Goal: Task Accomplishment & Management: Manage account settings

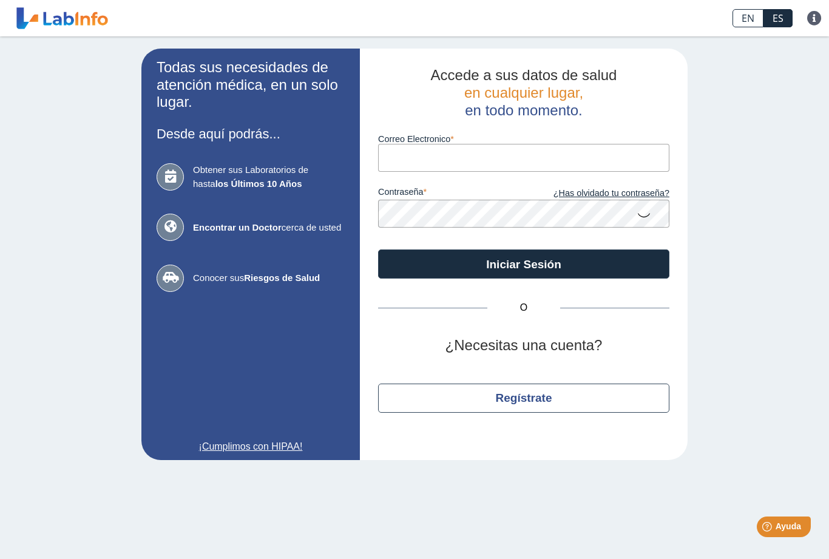
click at [546, 267] on button "Iniciar Sesión" at bounding box center [523, 263] width 291 height 29
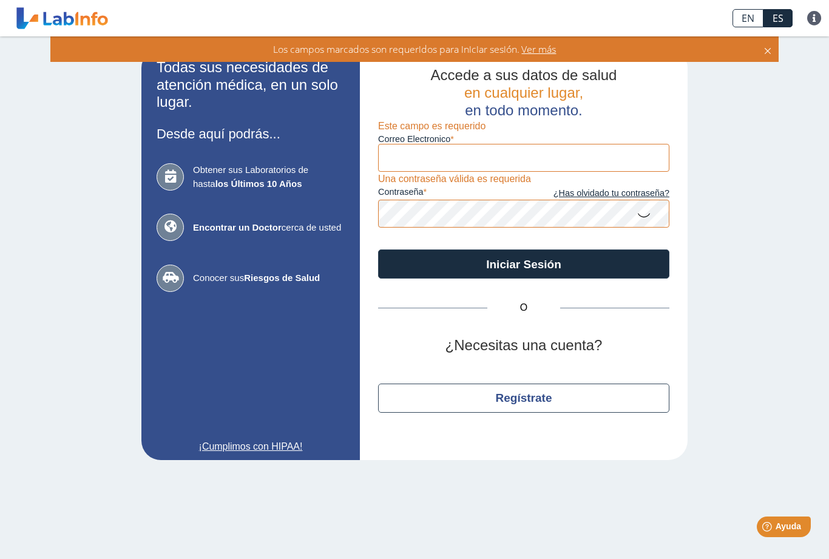
click at [770, 52] on icon at bounding box center [768, 48] width 10 height 13
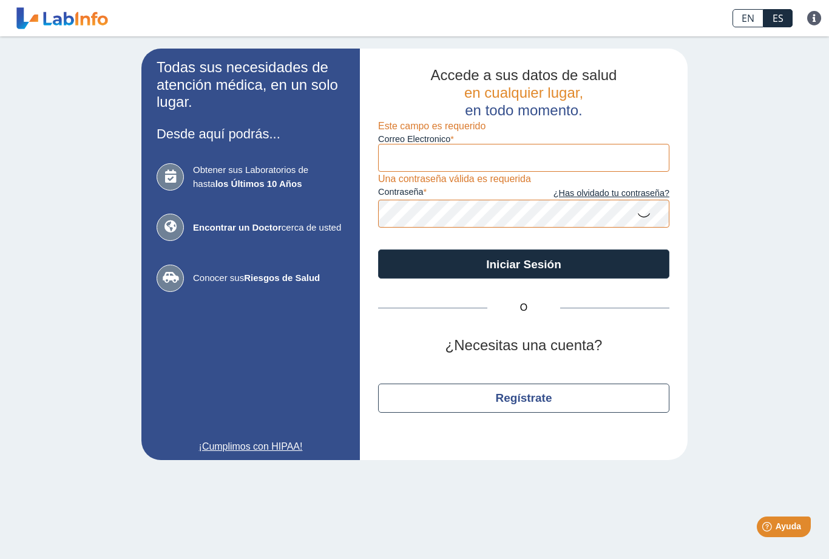
click at [745, 23] on link "EN" at bounding box center [747, 18] width 31 height 18
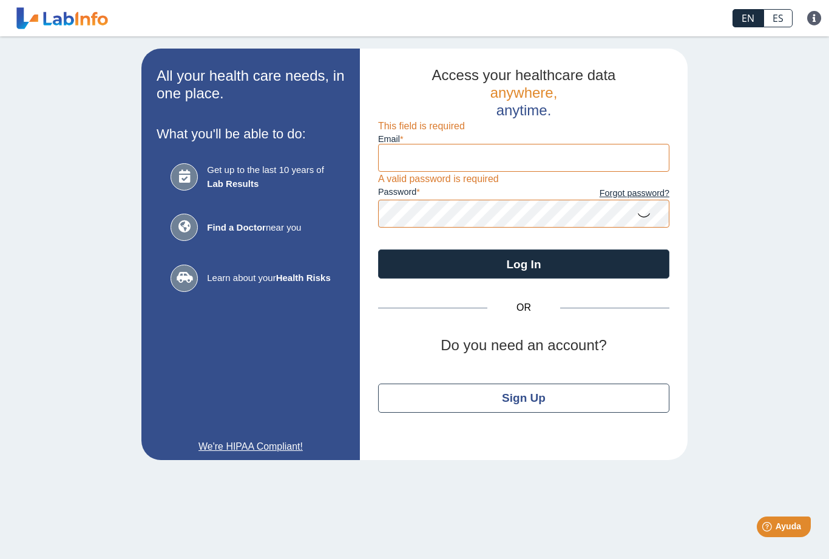
click at [785, 19] on link "ES" at bounding box center [777, 18] width 29 height 18
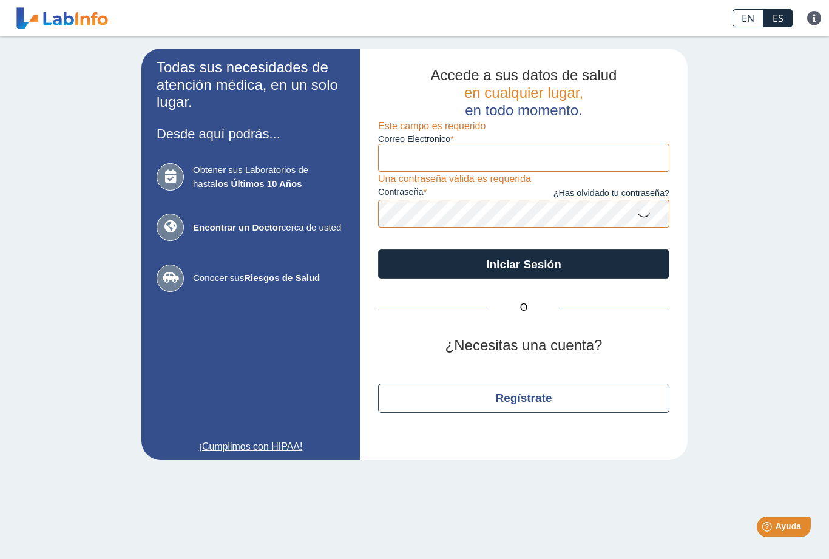
click at [815, 26] on div "Preguntas Frecuentes Política de privacidad" at bounding box center [814, 18] width 29 height 36
click at [815, 24] on link at bounding box center [814, 18] width 29 height 15
click at [752, 229] on div "Todas sus necesidades de atención médica, en un solo lugar. Desde aquí podrás..…" at bounding box center [414, 254] width 829 height 436
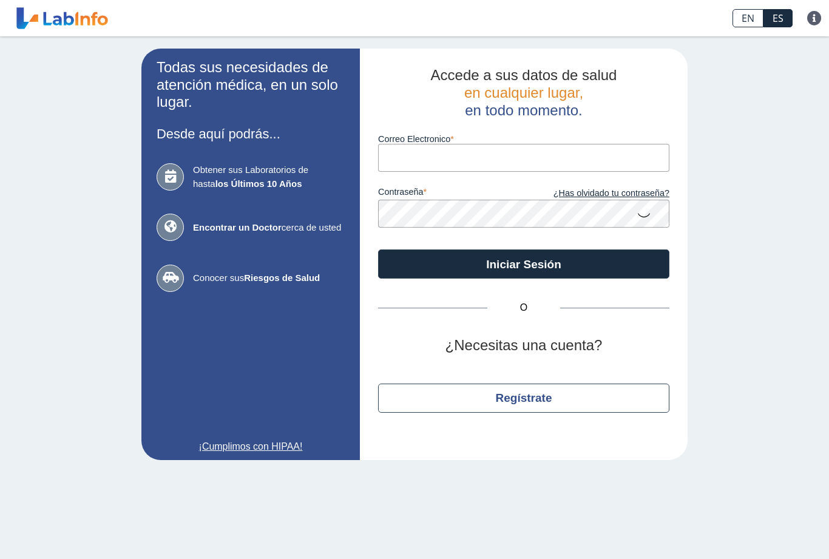
click at [576, 156] on input "Correo Electronico" at bounding box center [523, 157] width 291 height 27
click at [524, 264] on button "Iniciar Sesión" at bounding box center [523, 263] width 291 height 29
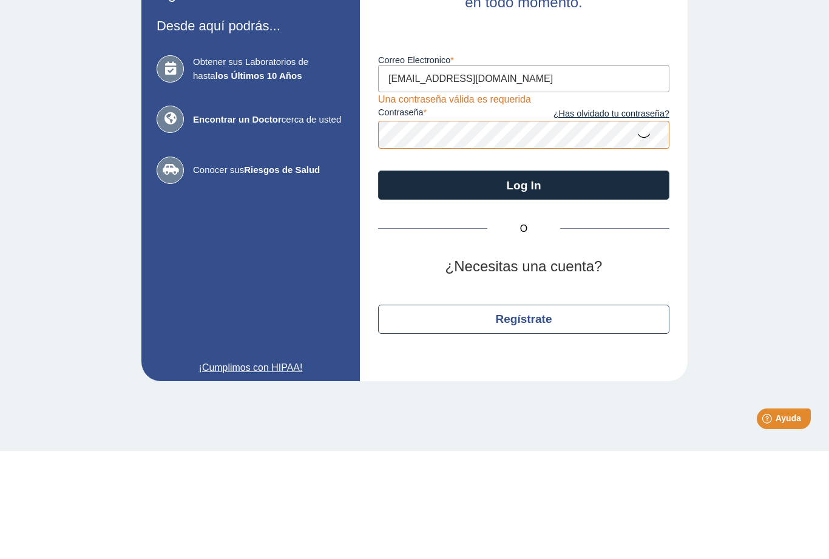
click at [521, 173] on input "bcveras@aol.com" at bounding box center [523, 186] width 291 height 27
type input "b"
click at [746, 201] on div "Todas sus necesidades de atención médica, en un solo lugar. Desde aquí podrás..…" at bounding box center [414, 268] width 829 height 465
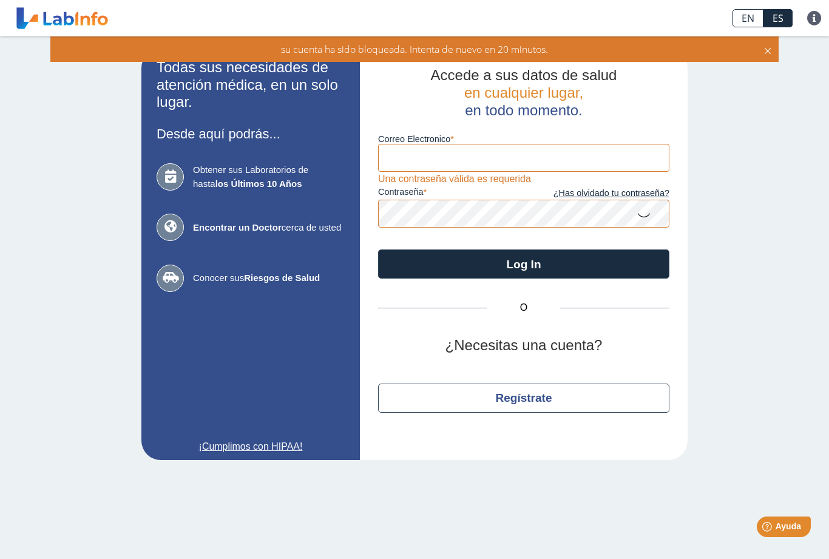
click at [596, 165] on input "Correo Electronico" at bounding box center [523, 157] width 291 height 27
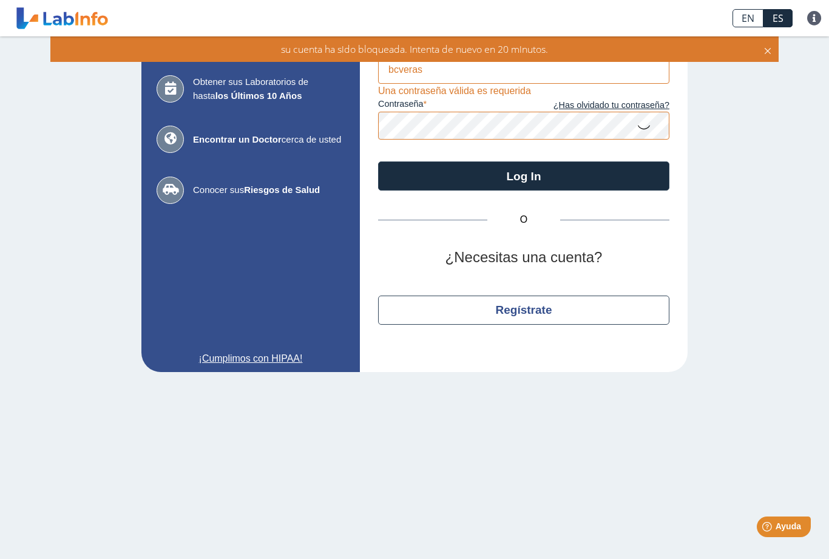
scroll to position [87, 0]
type input "bcveras"
click at [774, 206] on div "Todas sus necesidades de atención médica, en un solo lugar. Desde aquí podrás..…" at bounding box center [414, 167] width 829 height 436
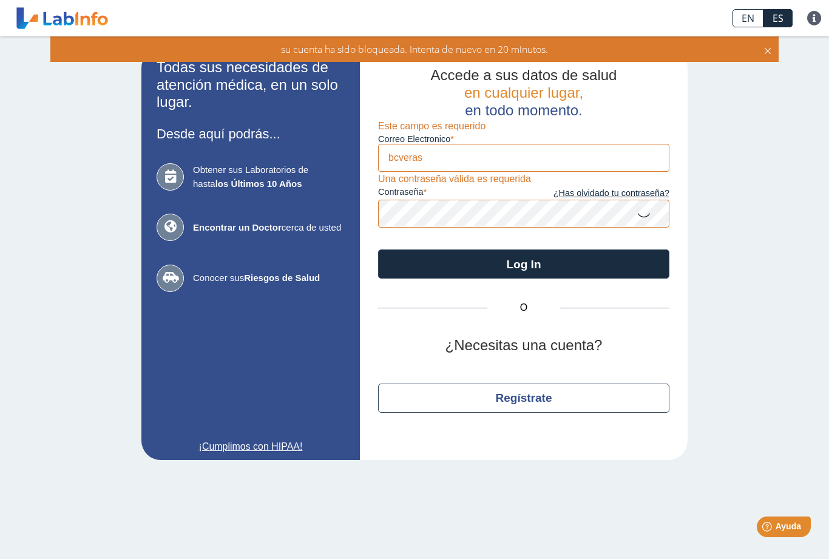
scroll to position [0, 0]
click at [771, 53] on icon at bounding box center [768, 48] width 10 height 13
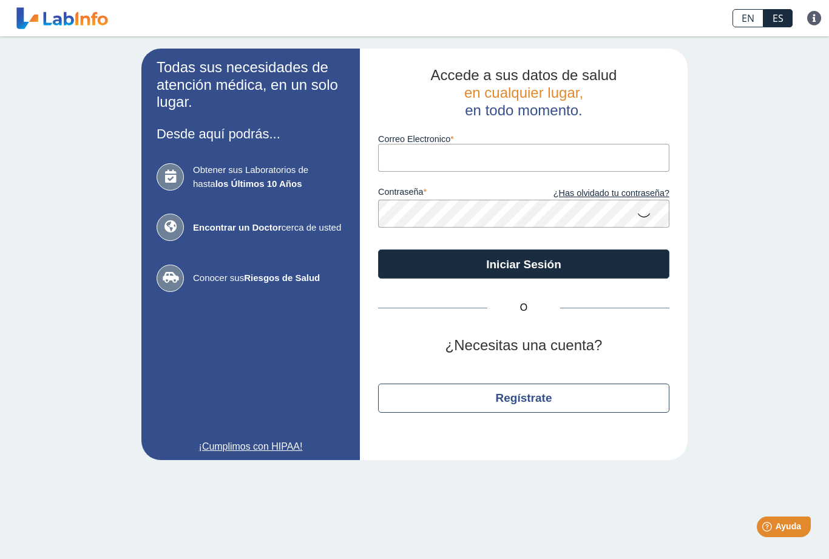
click at [494, 159] on input "Correo Electronico" at bounding box center [523, 157] width 291 height 27
type input "bcveras@aol.com"
click at [524, 264] on button "Iniciar Sesión" at bounding box center [523, 263] width 291 height 29
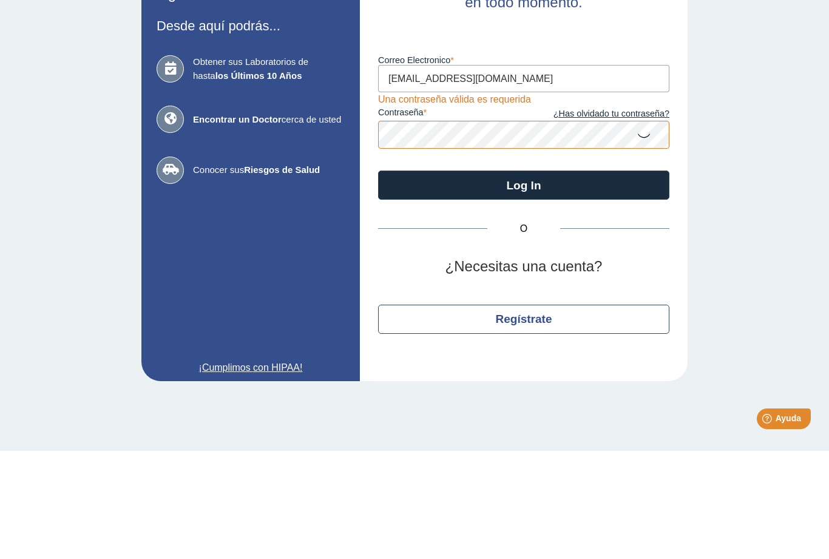
click at [792, 218] on div "Todas sus necesidades de atención médica, en un solo lugar. Desde aquí podrás..…" at bounding box center [414, 268] width 829 height 465
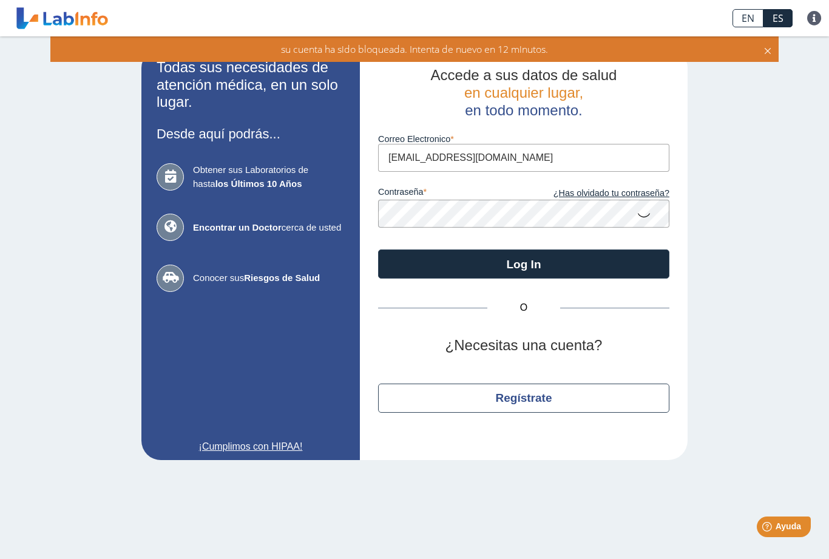
click at [601, 261] on button "Log In" at bounding box center [523, 263] width 291 height 29
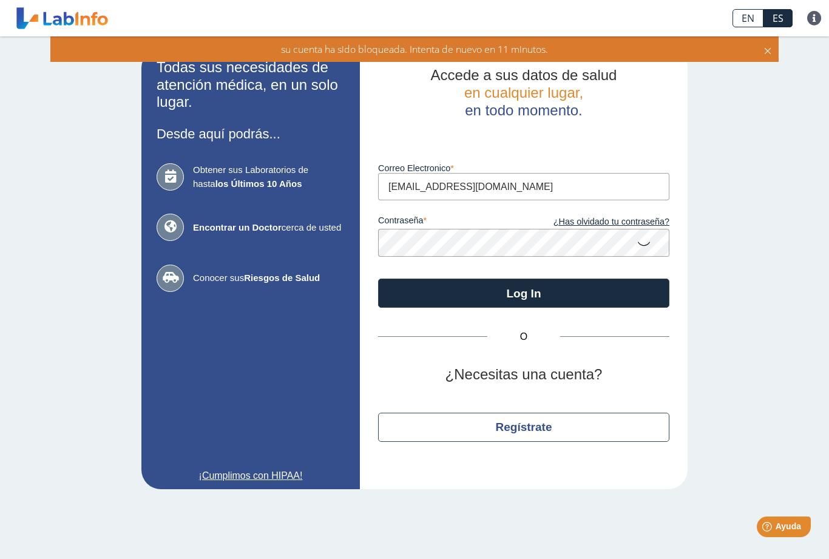
click at [766, 55] on icon at bounding box center [768, 48] width 10 height 13
